Goal: Information Seeking & Learning: Find specific fact

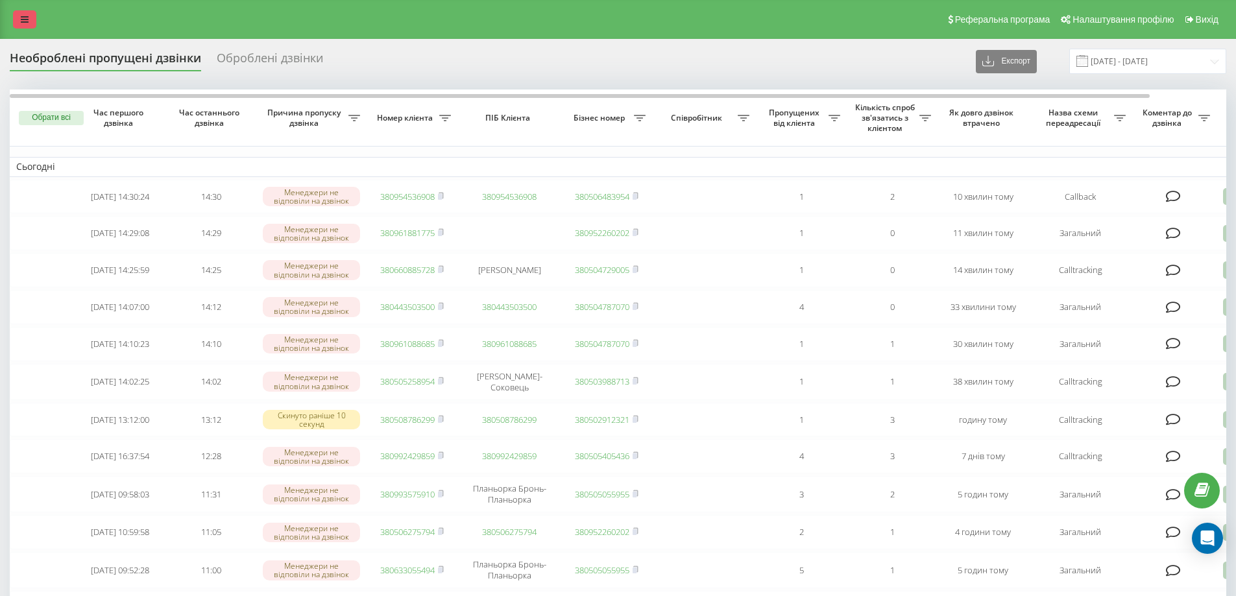
click at [28, 16] on icon at bounding box center [25, 19] width 8 height 9
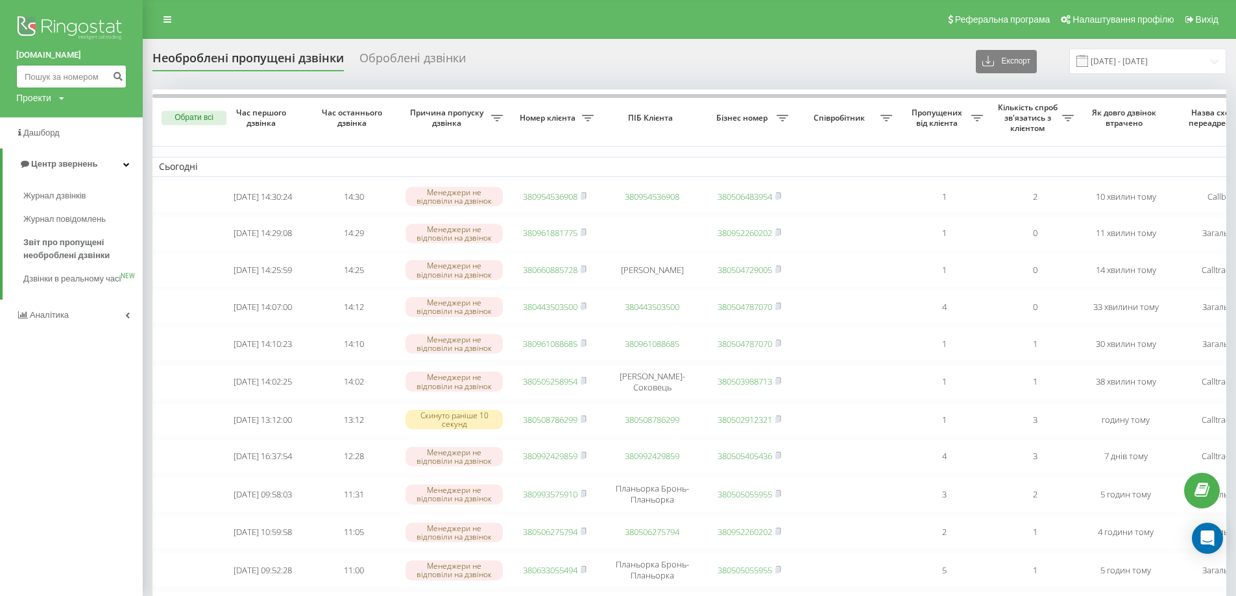
click at [75, 72] on input at bounding box center [71, 76] width 110 height 23
paste input "050)920-09-00"
click at [68, 80] on input "050)920-09-00" at bounding box center [71, 76] width 110 height 23
click at [71, 78] on input "050)920-09-00" at bounding box center [71, 76] width 110 height 23
click at [60, 82] on input "050)920-0900" at bounding box center [71, 76] width 110 height 23
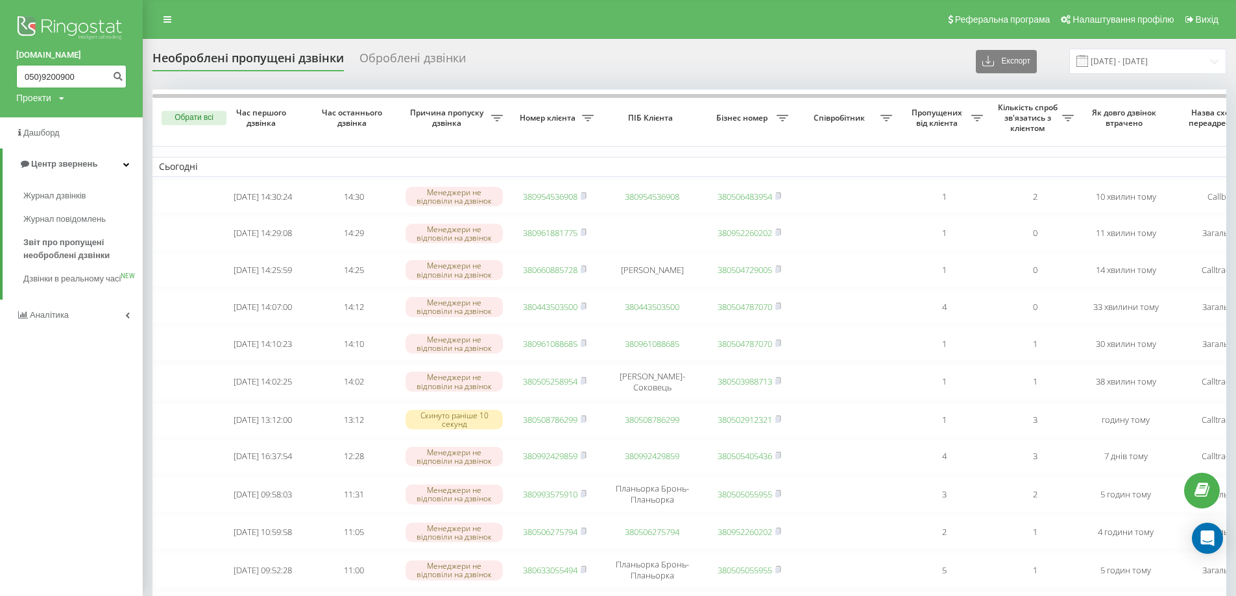
click at [41, 79] on input "050)9200900" at bounding box center [71, 76] width 110 height 23
type input "0509200900"
click at [127, 77] on div "bazismed.com 0509200900 Проекти bazismed.com" at bounding box center [71, 58] width 143 height 117
click at [120, 79] on icon "submit" at bounding box center [117, 75] width 11 height 8
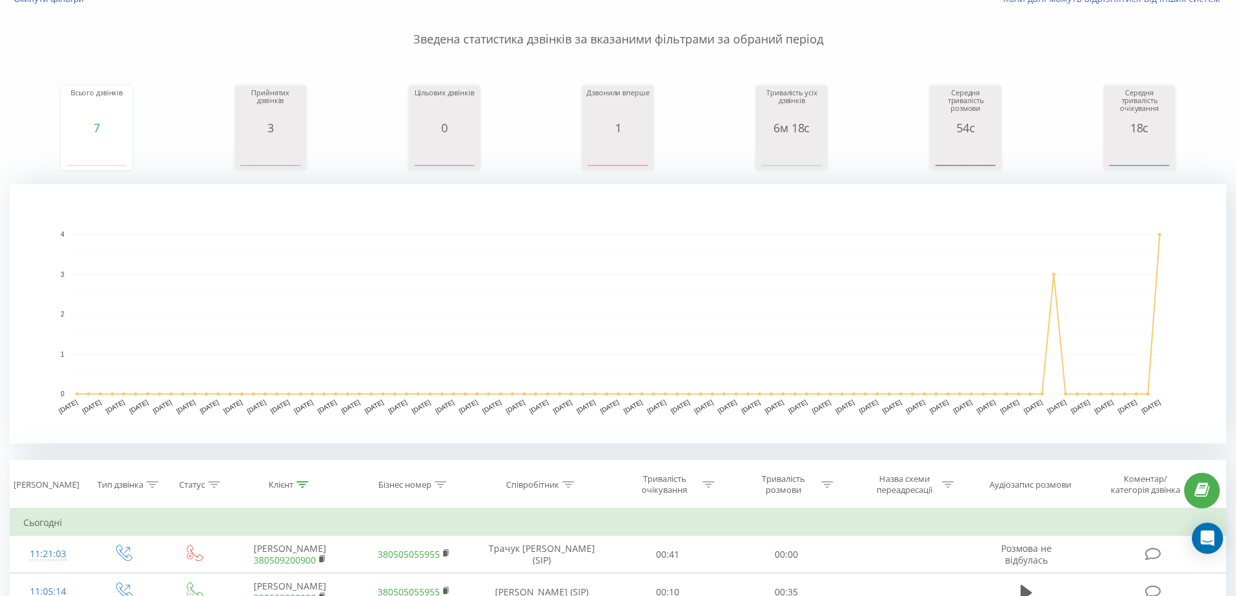
scroll to position [260, 0]
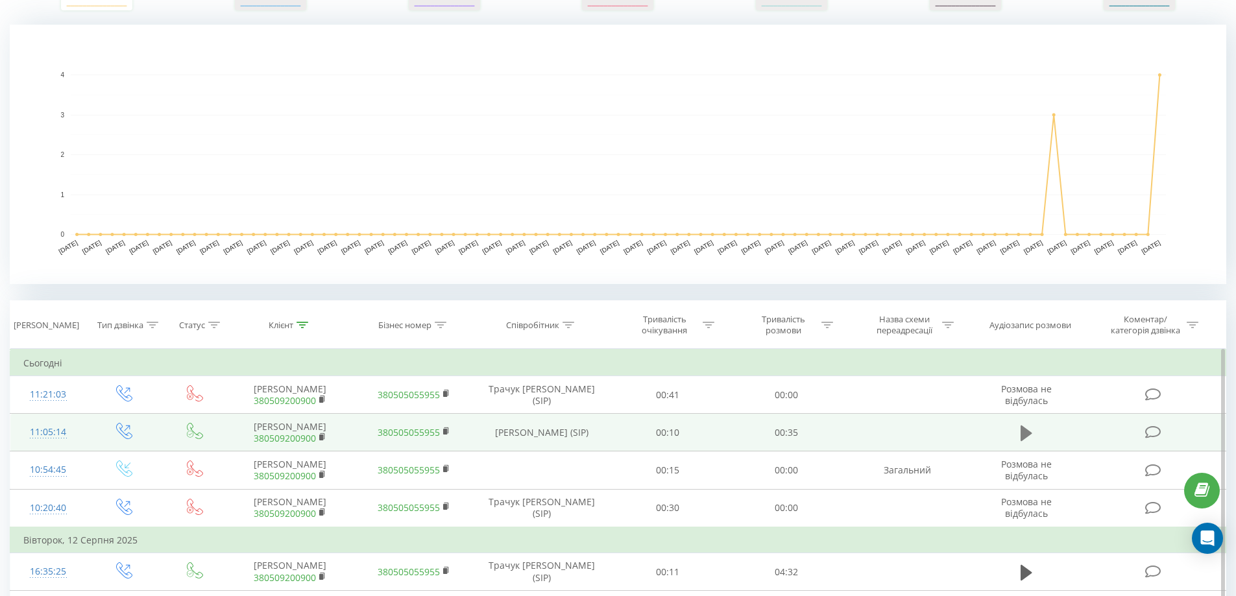
click at [1033, 432] on button at bounding box center [1026, 433] width 19 height 19
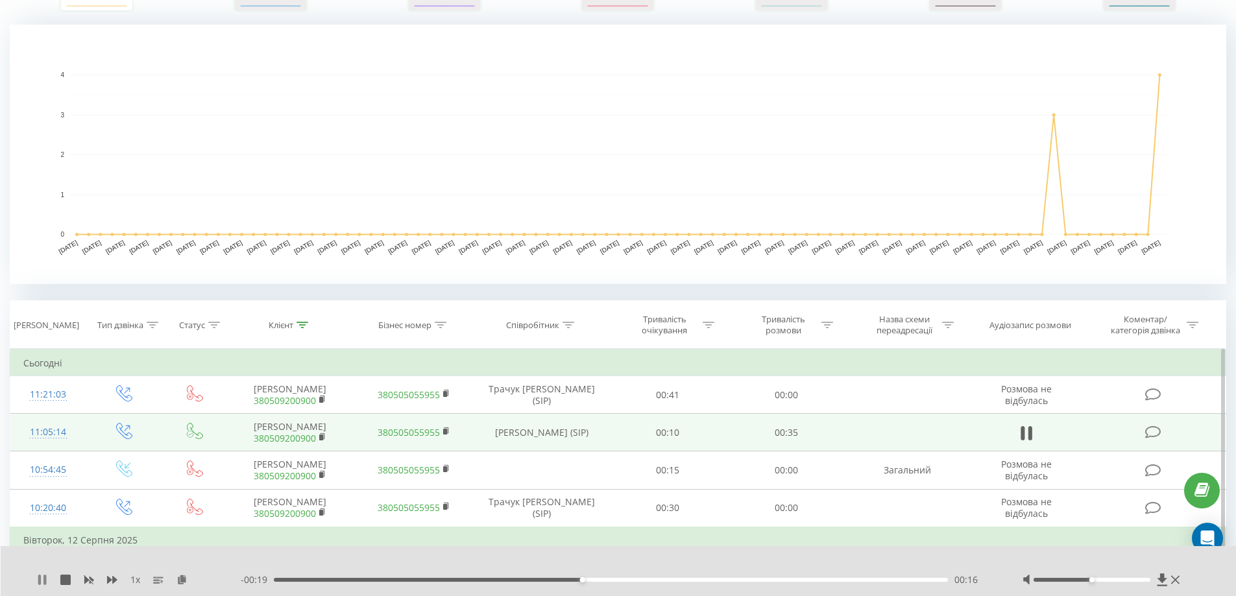
click at [42, 584] on icon at bounding box center [42, 580] width 10 height 10
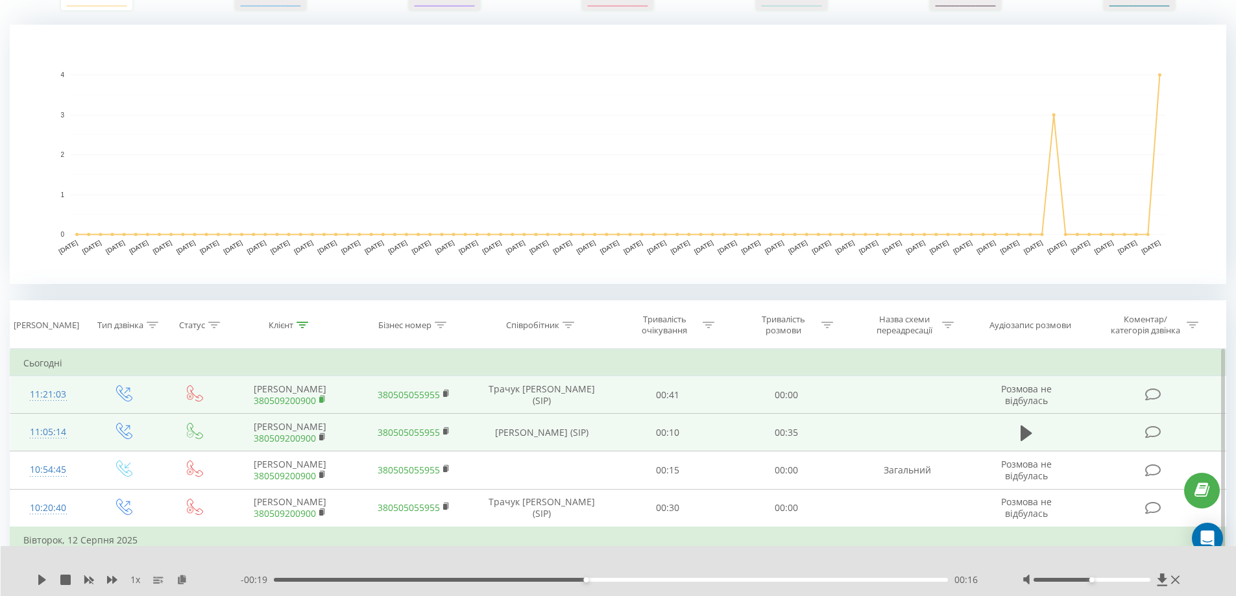
click at [324, 398] on icon at bounding box center [322, 399] width 7 height 9
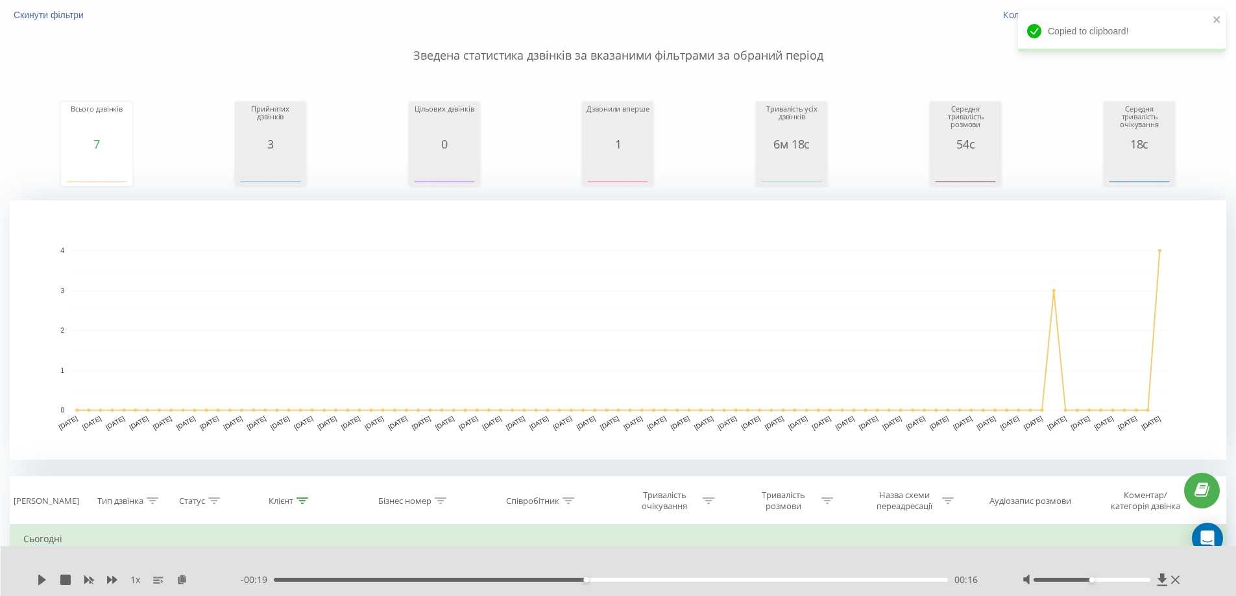
scroll to position [0, 0]
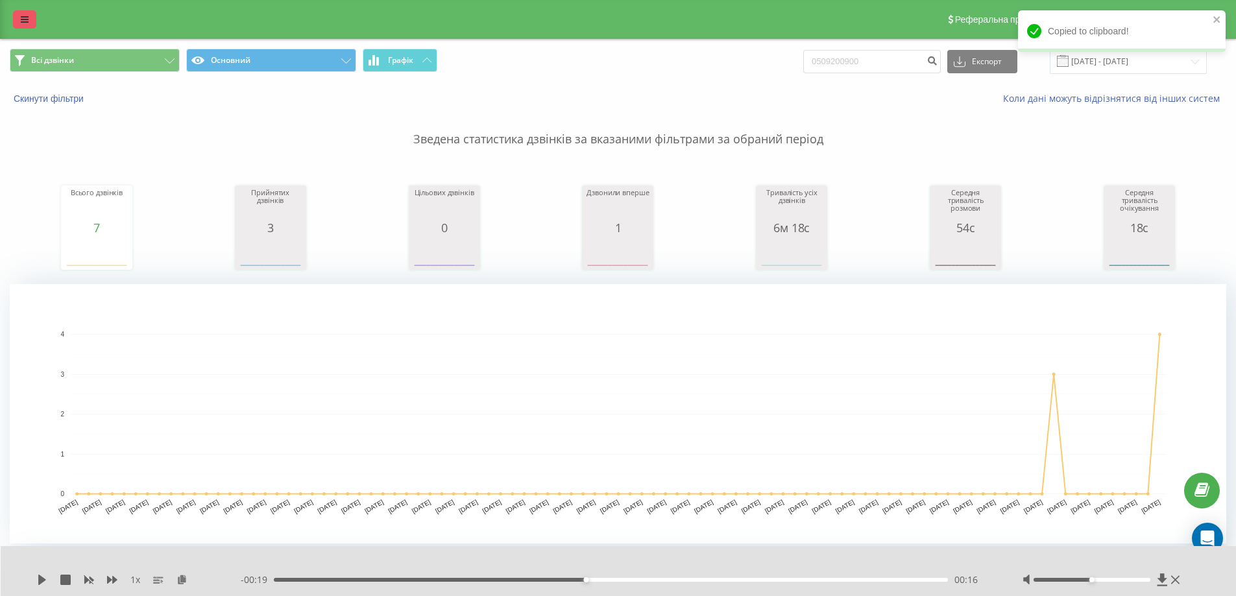
click at [34, 37] on div "Реферальна програма Налаштування профілю Вихід Всі дзвінки Основний Графік 0509…" at bounding box center [618, 487] width 1236 height 975
click at [36, 23] on div "Реферальна програма Налаштування профілю Вихід" at bounding box center [618, 19] width 1236 height 39
click at [27, 21] on icon at bounding box center [25, 19] width 8 height 9
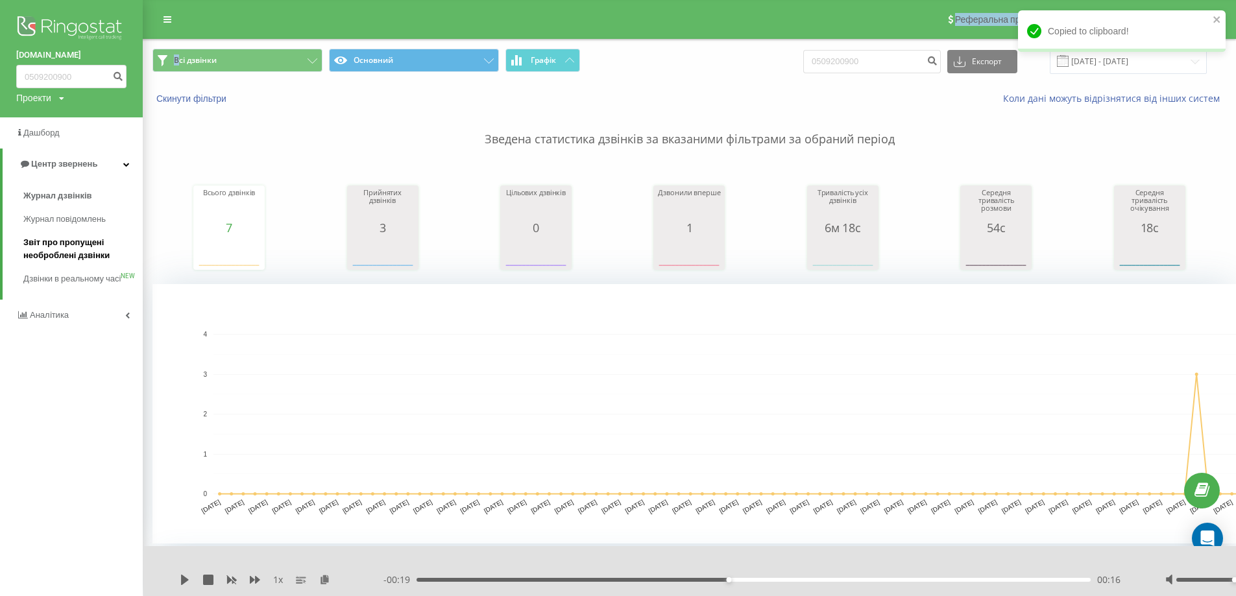
click at [69, 247] on span "Звіт про пропущені необроблені дзвінки" at bounding box center [79, 249] width 113 height 26
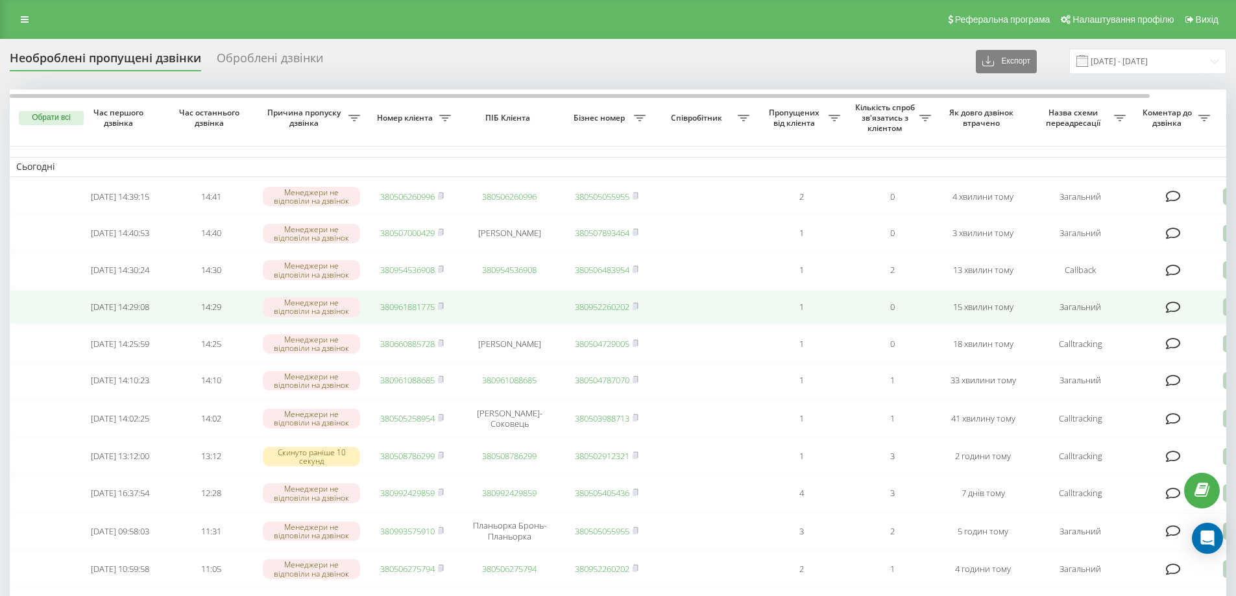
click at [402, 313] on link "380961881775" at bounding box center [407, 307] width 55 height 12
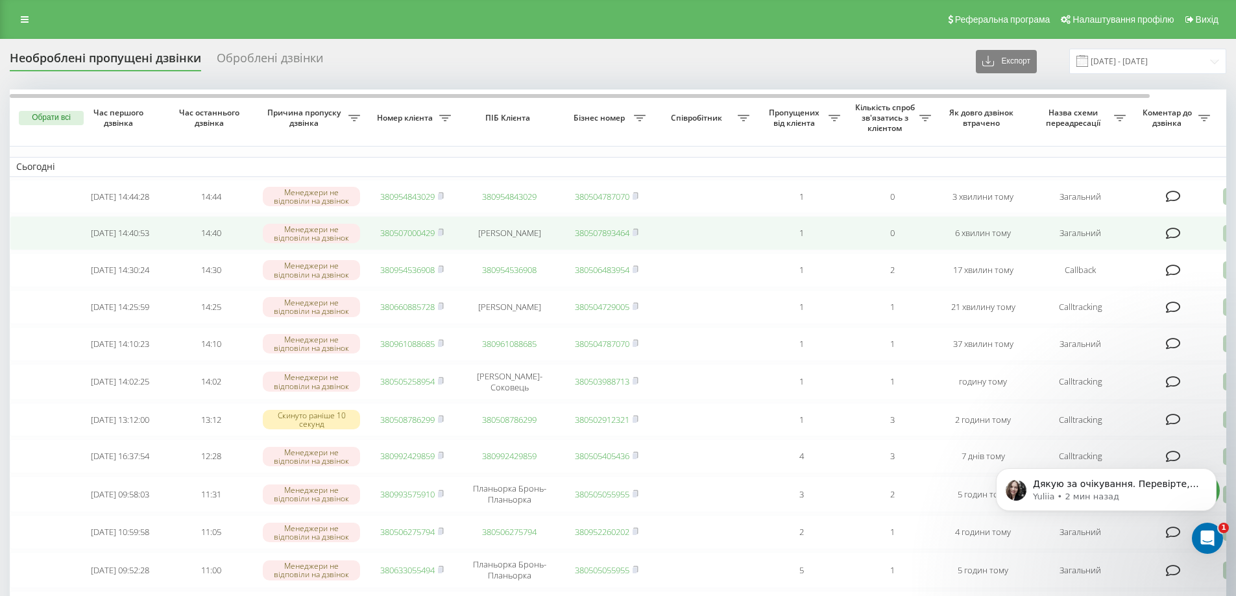
click at [407, 237] on link "380507000429" at bounding box center [407, 233] width 55 height 12
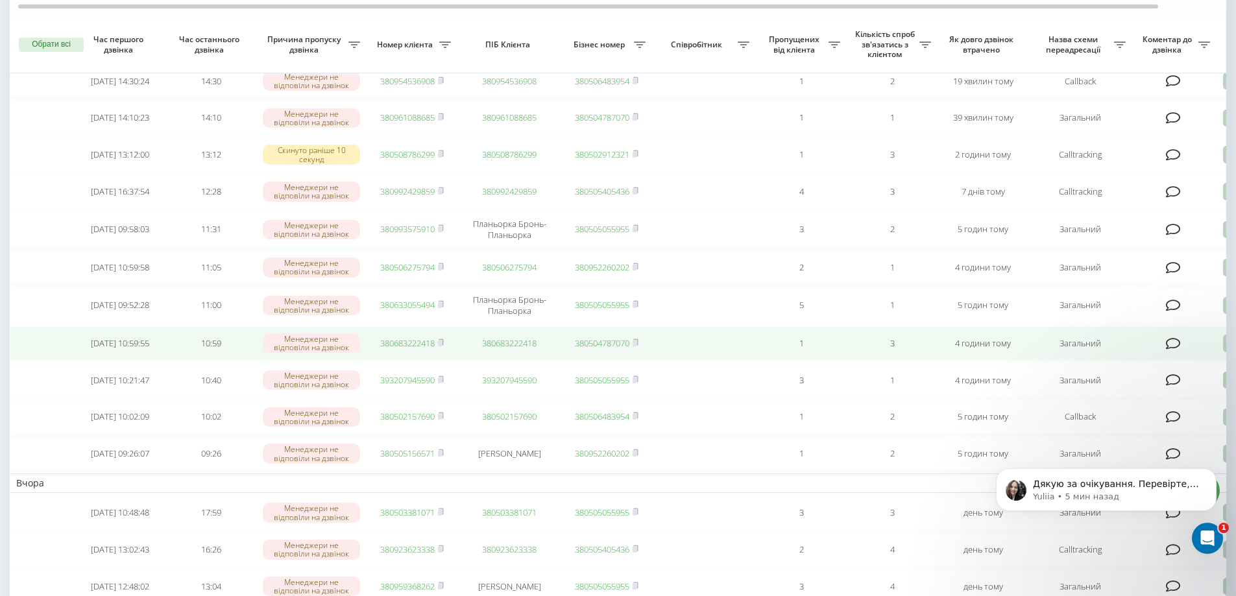
scroll to position [130, 0]
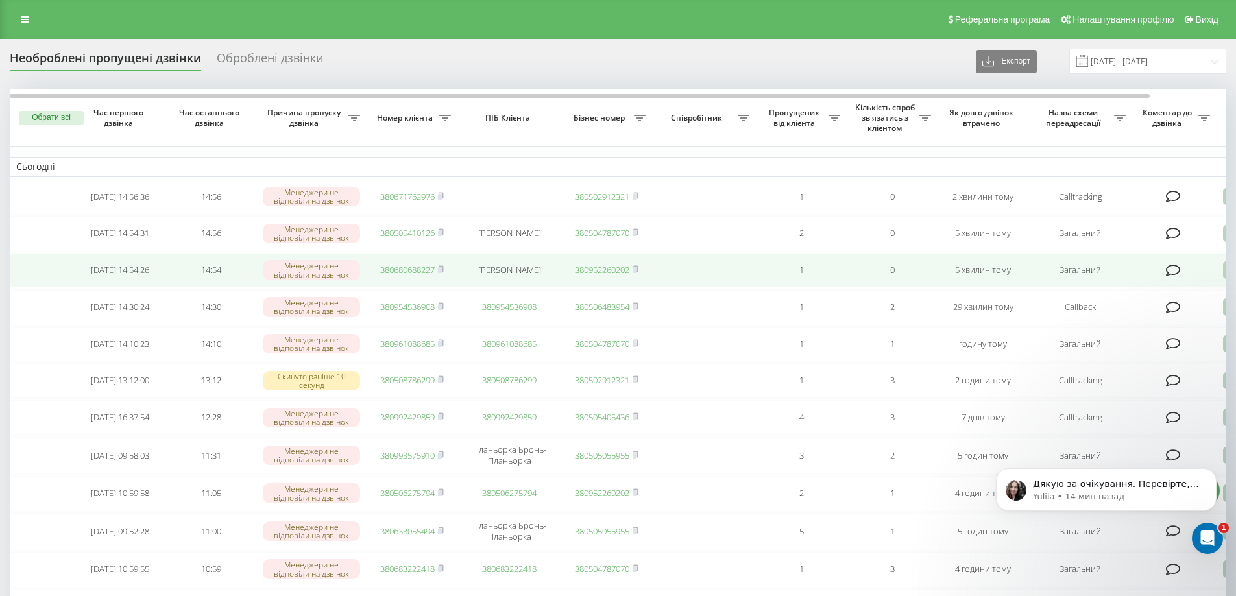
click at [411, 275] on link "380680688227" at bounding box center [407, 270] width 55 height 12
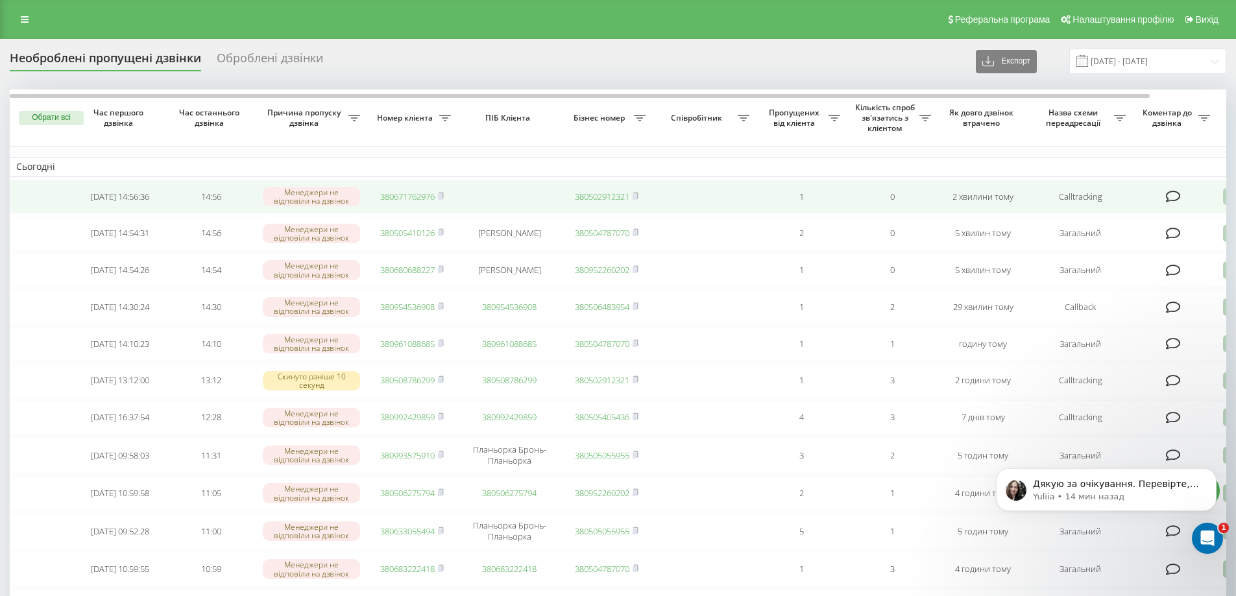
click at [412, 201] on link "380671762976" at bounding box center [407, 197] width 55 height 12
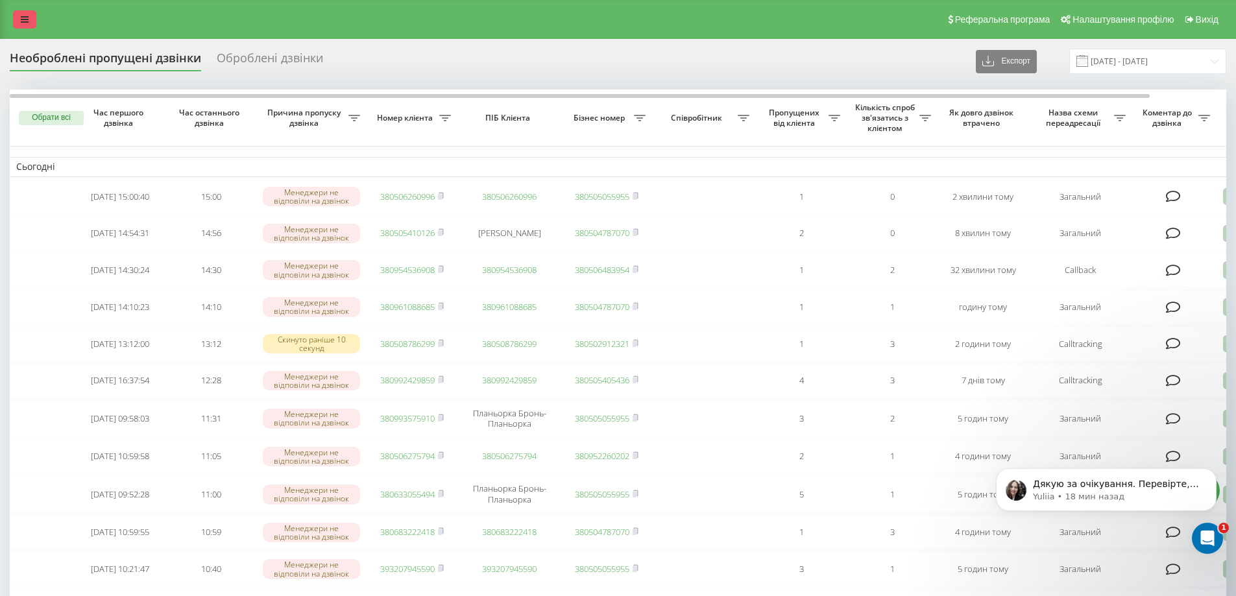
click at [28, 18] on icon at bounding box center [25, 19] width 8 height 9
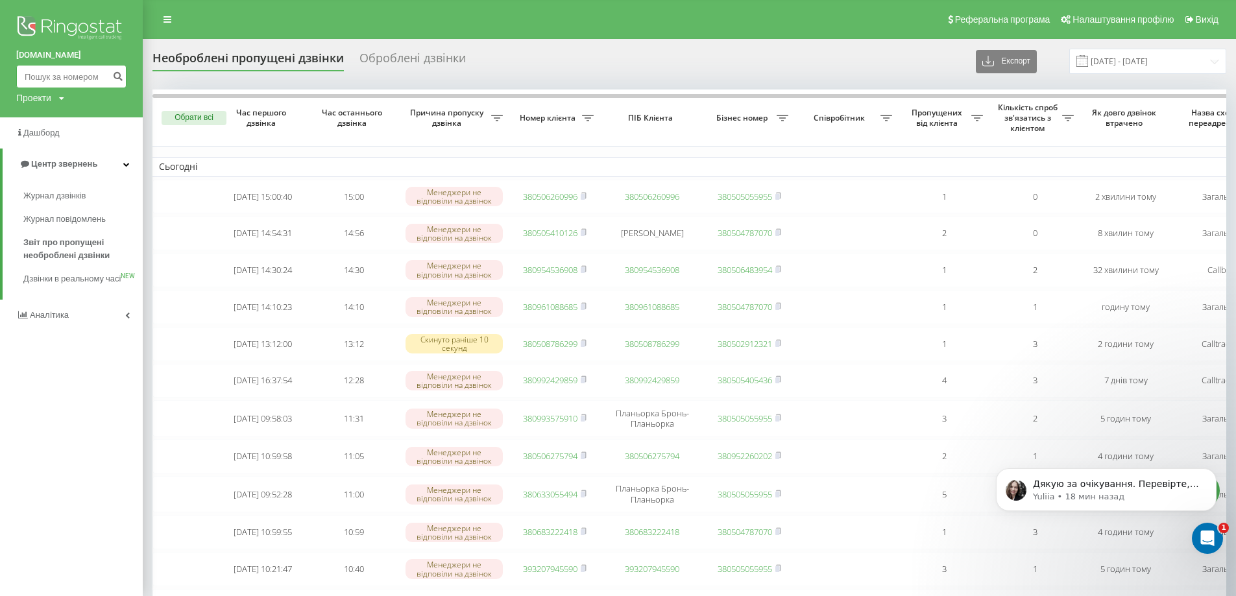
click at [73, 80] on input at bounding box center [71, 76] width 110 height 23
paste input "0502480823"
type input "0502480823"
click at [129, 82] on div "bazismed.com 0502480823 Проекти bazismed.com" at bounding box center [71, 58] width 143 height 117
click at [119, 82] on button "submit" at bounding box center [118, 76] width 18 height 23
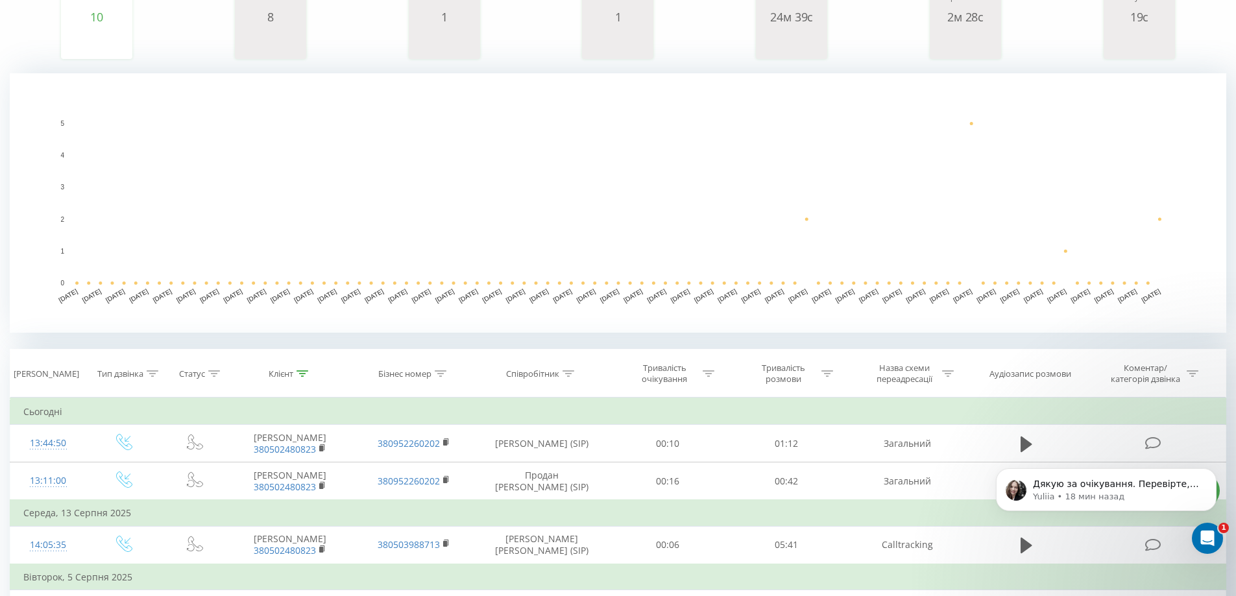
scroll to position [260, 0]
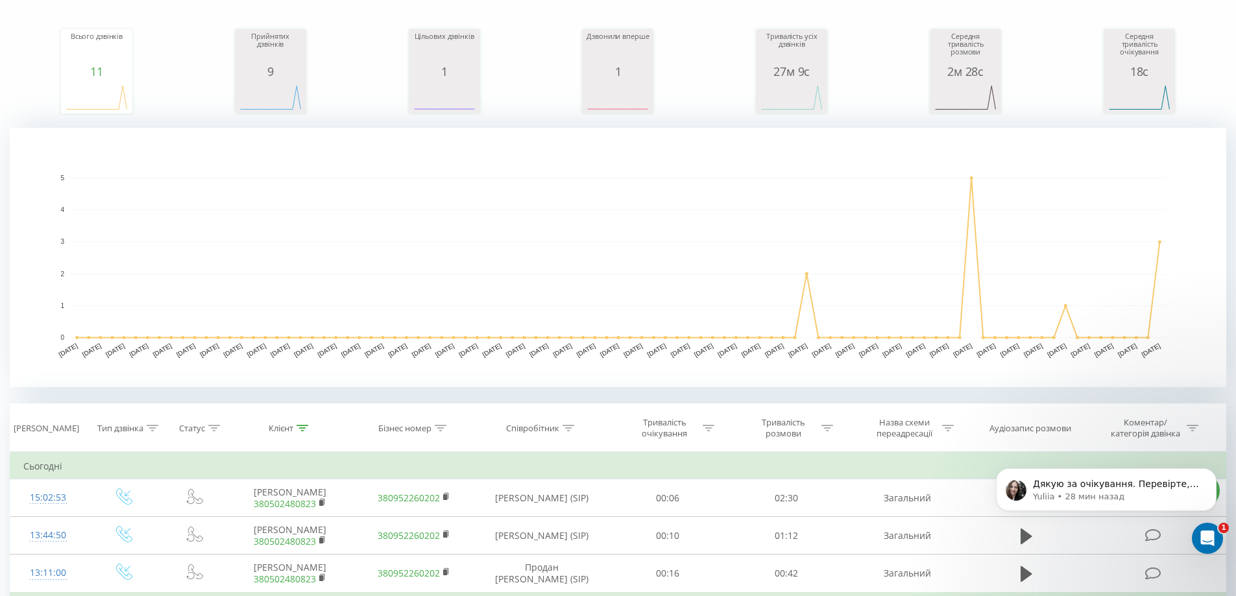
scroll to position [454, 0]
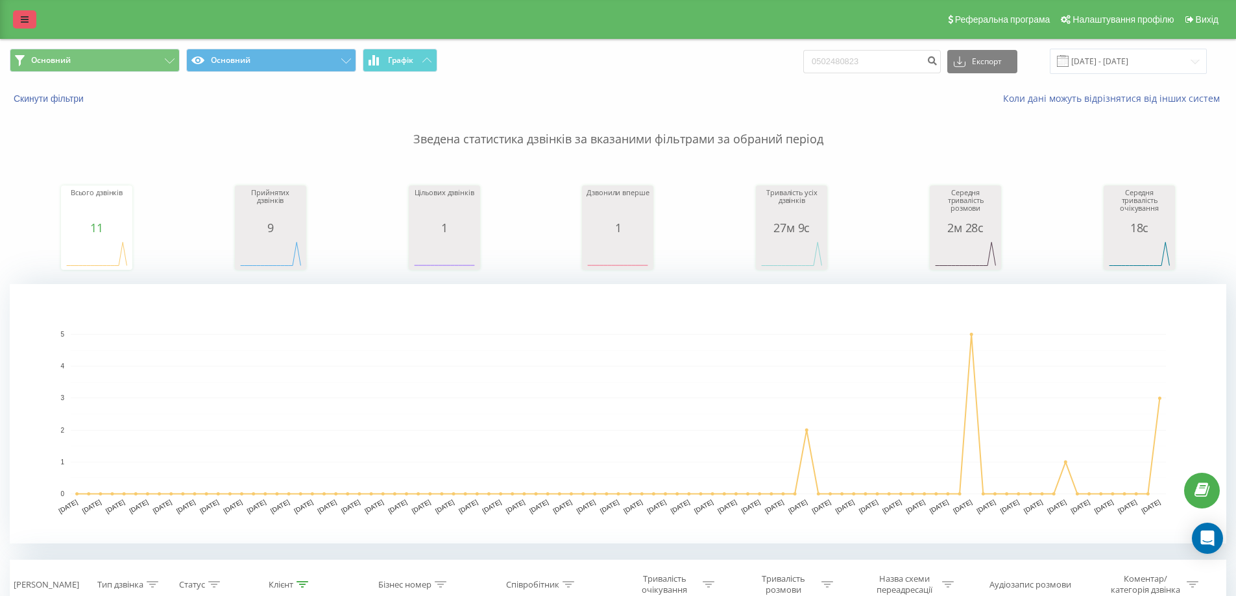
click at [23, 16] on icon at bounding box center [25, 19] width 8 height 9
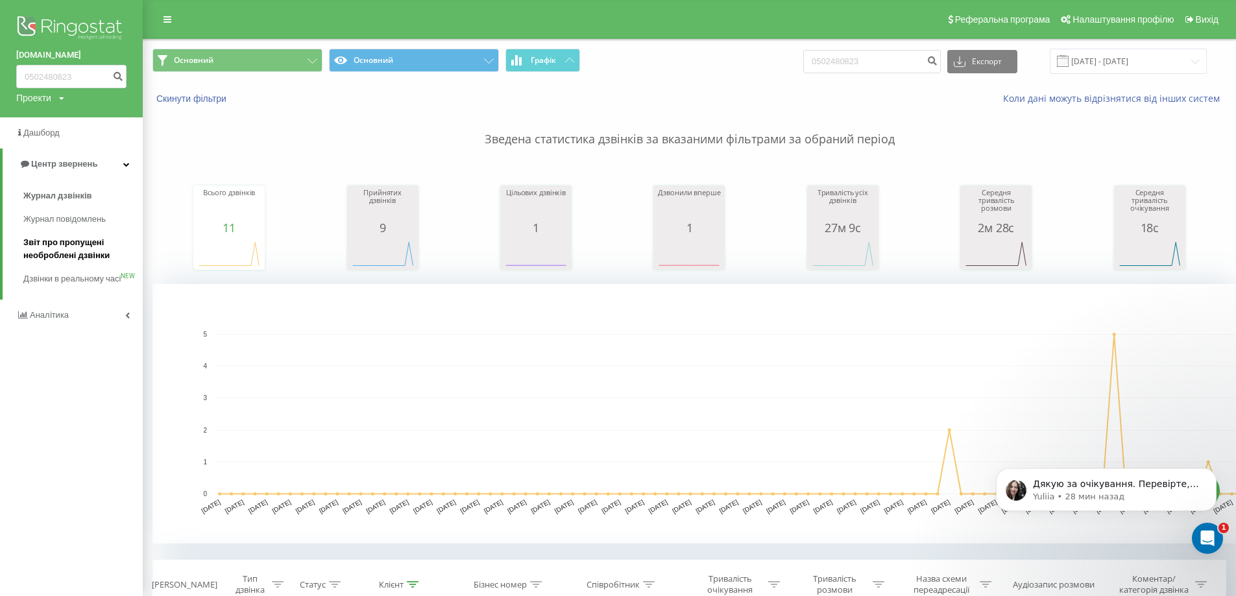
click at [56, 247] on span "Звіт про пропущені необроблені дзвінки" at bounding box center [79, 249] width 113 height 26
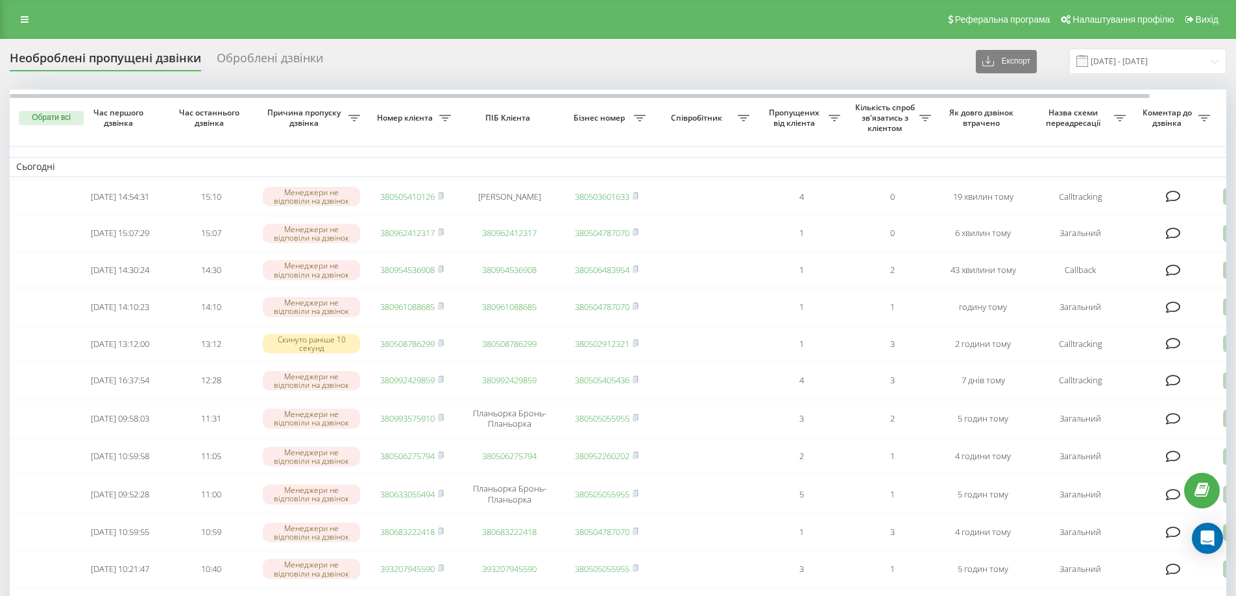
click at [942, 58] on div "Необроблені пропущені дзвінки Оброблені дзвінки Експорт .csv .xlsx [DATE] - [DA…" at bounding box center [618, 61] width 1217 height 25
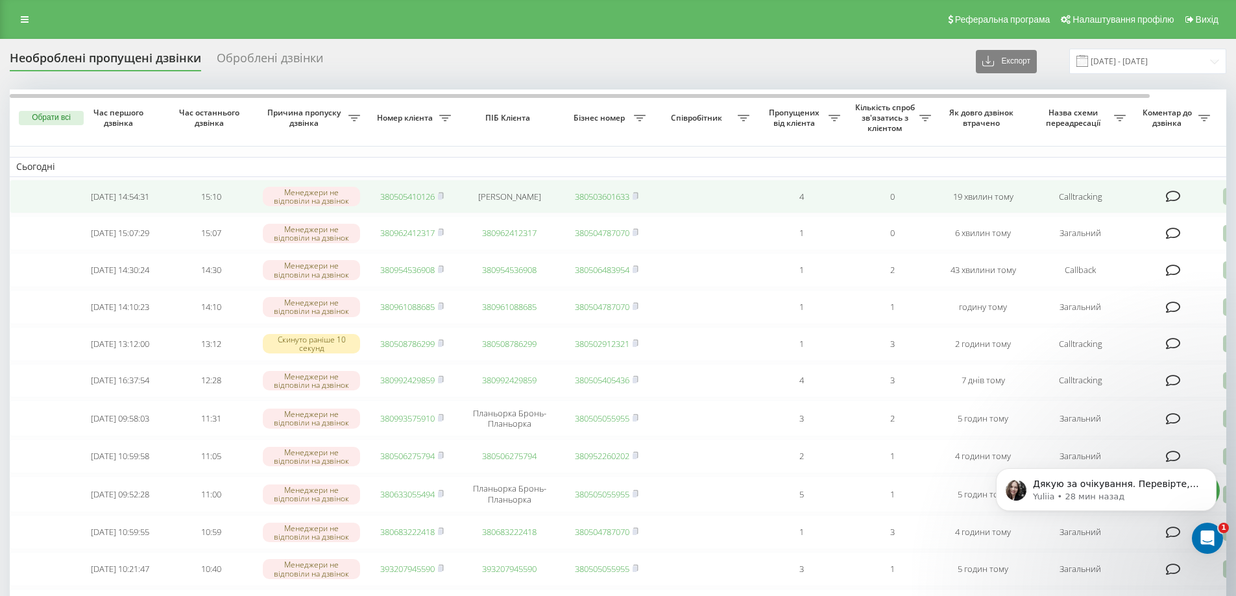
click at [409, 196] on link "380505410126" at bounding box center [407, 197] width 55 height 12
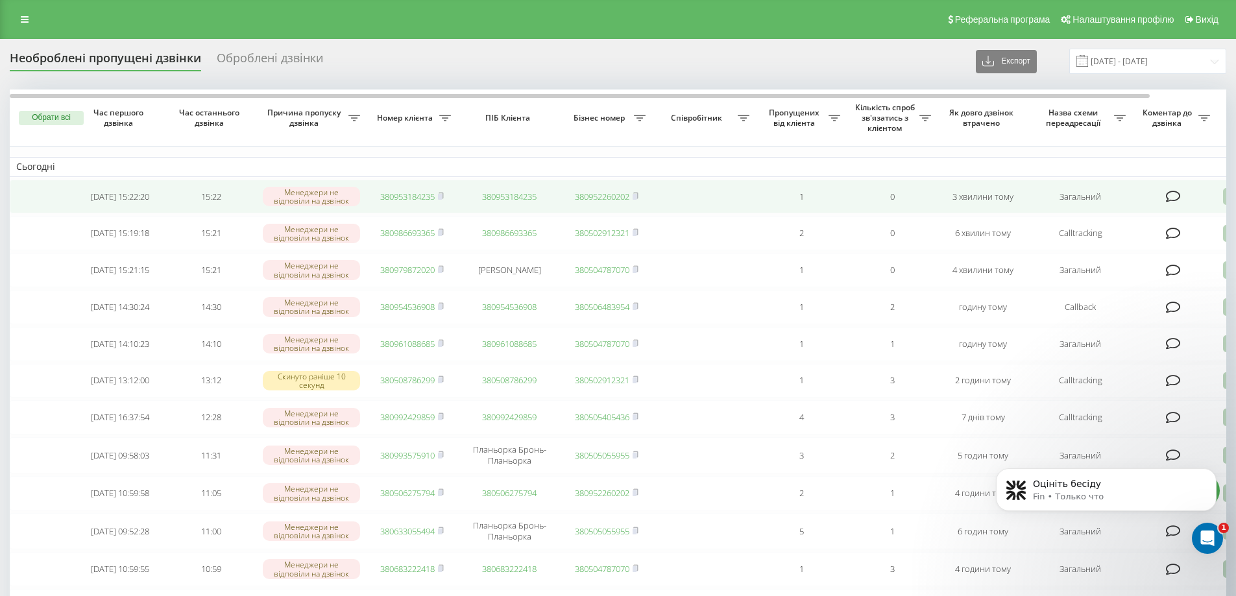
click at [403, 198] on link "380953184235" at bounding box center [407, 197] width 55 height 12
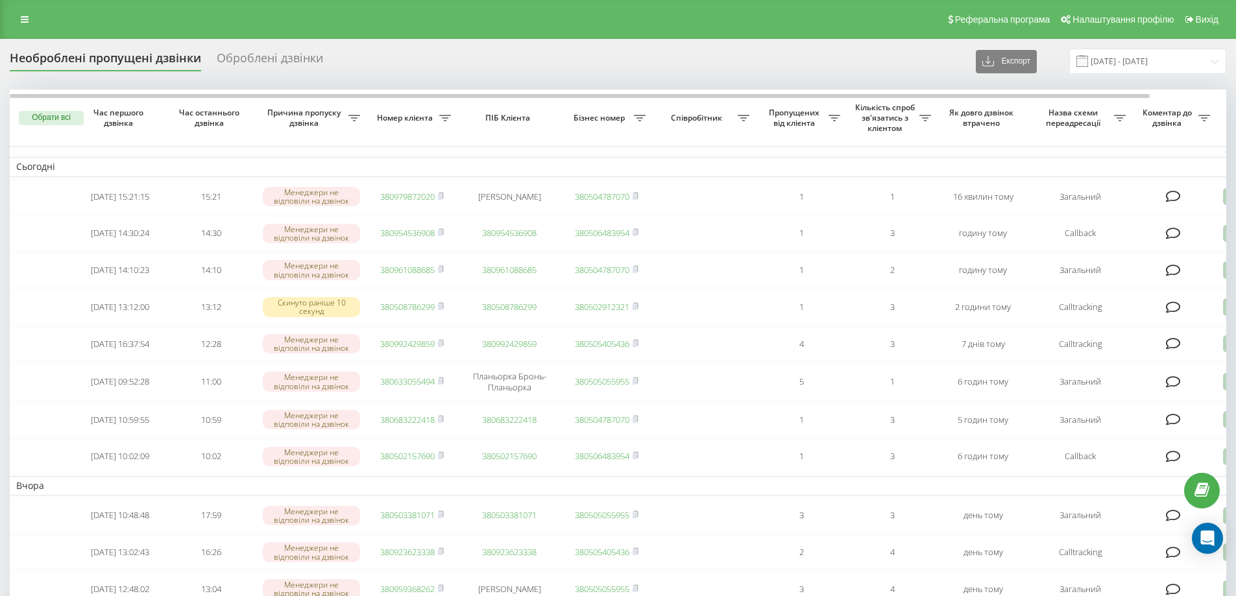
drag, startPoint x: 595, startPoint y: 58, endPoint x: 585, endPoint y: 58, distance: 10.4
click at [594, 58] on div "Необроблені пропущені дзвінки Оброблені дзвінки Експорт .csv .xlsx 21.07.2025 -…" at bounding box center [618, 61] width 1217 height 25
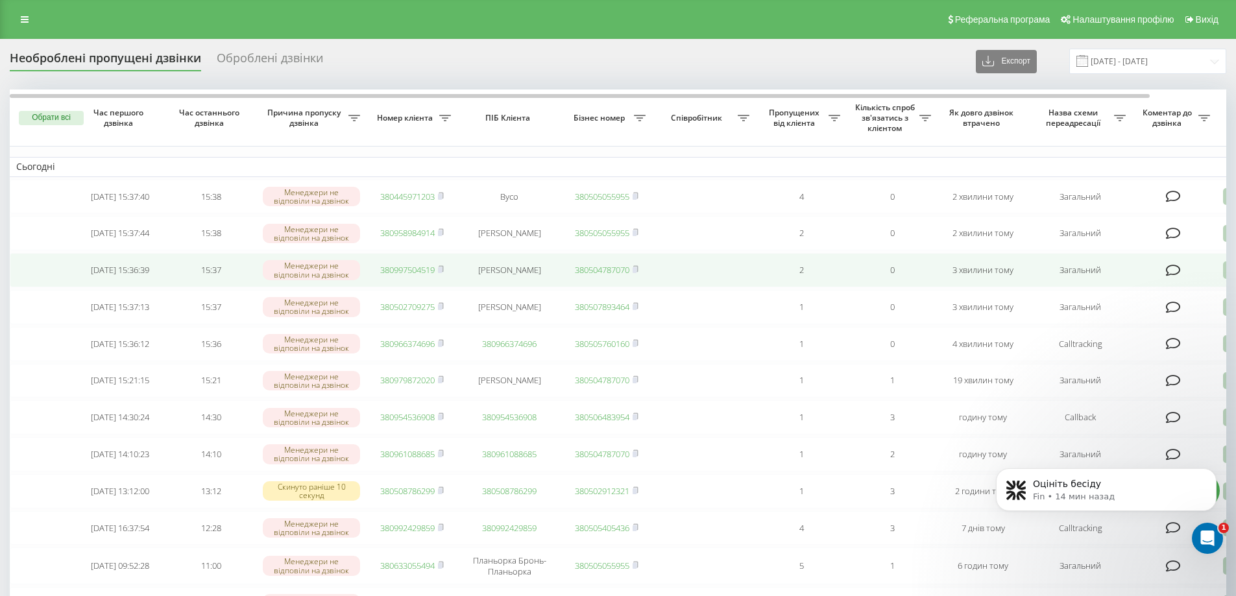
click at [404, 275] on link "380997504519" at bounding box center [407, 270] width 55 height 12
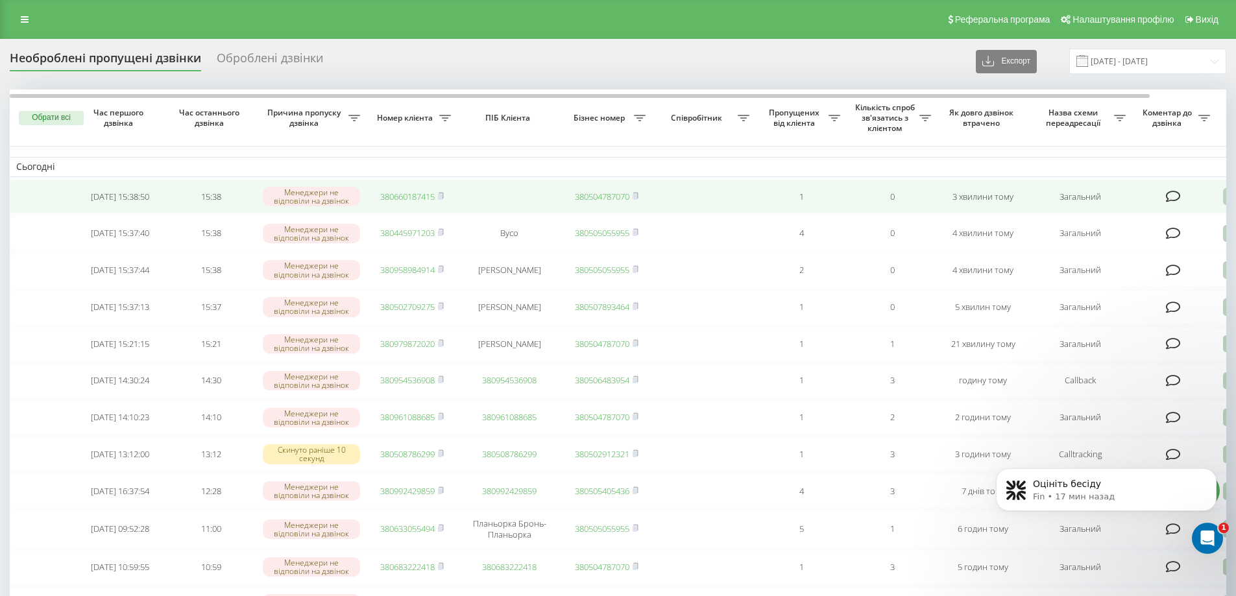
click at [416, 198] on link "380660187415" at bounding box center [407, 197] width 55 height 12
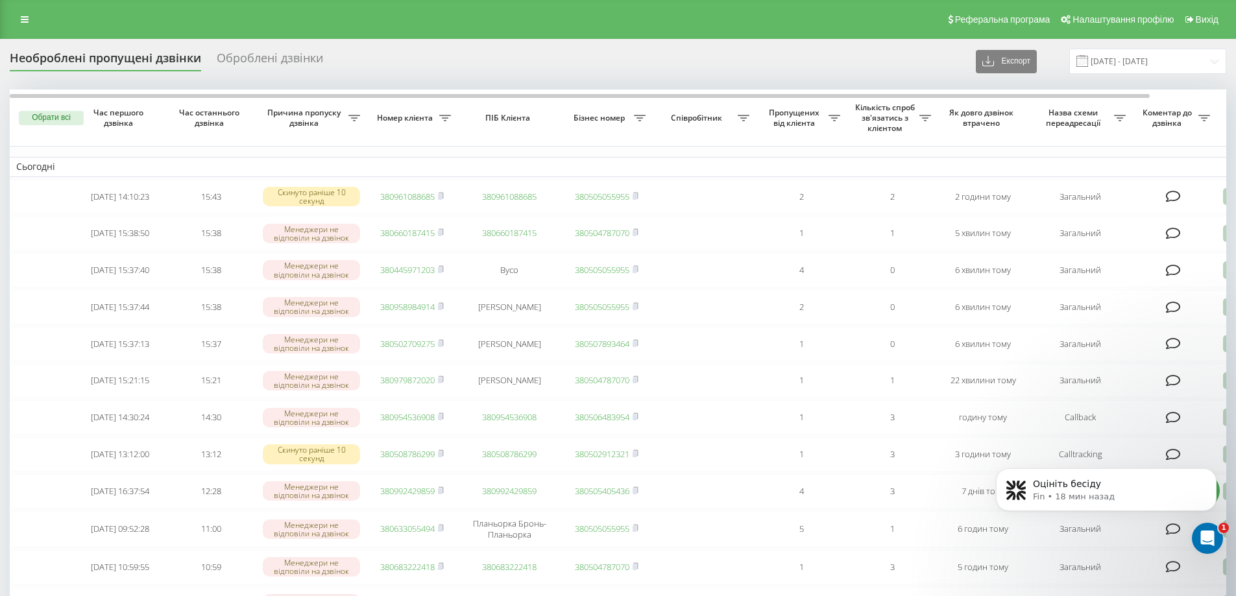
click at [835, 51] on div "Необроблені пропущені дзвінки Оброблені дзвінки Експорт .csv .xlsx [DATE] - [DA…" at bounding box center [618, 61] width 1217 height 25
